Goal: Information Seeking & Learning: Understand process/instructions

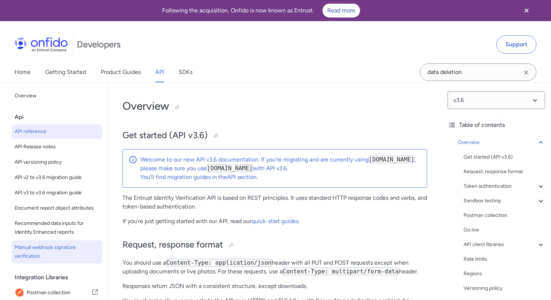
click at [60, 246] on span "Manual webhook signature verification" at bounding box center [57, 251] width 84 height 17
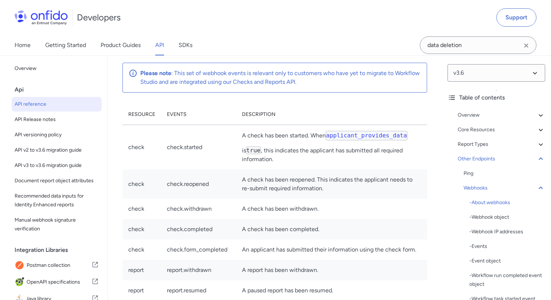
scroll to position [65590, 0]
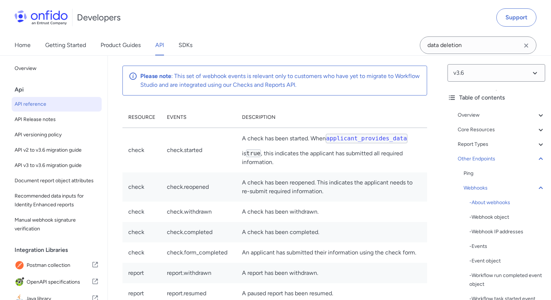
drag, startPoint x: 312, startPoint y: 141, endPoint x: 366, endPoint y: 129, distance: 55.1
copy p "These are POST requests to your server that are sent as soon as a specified eve…"
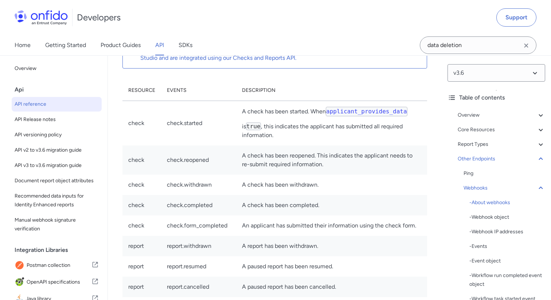
scroll to position [65616, 0]
